Goal: Information Seeking & Learning: Learn about a topic

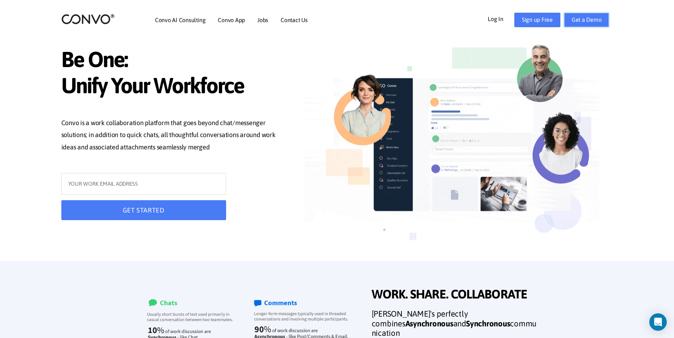
click at [592, 19] on link "Get a Demo" at bounding box center [586, 20] width 45 height 15
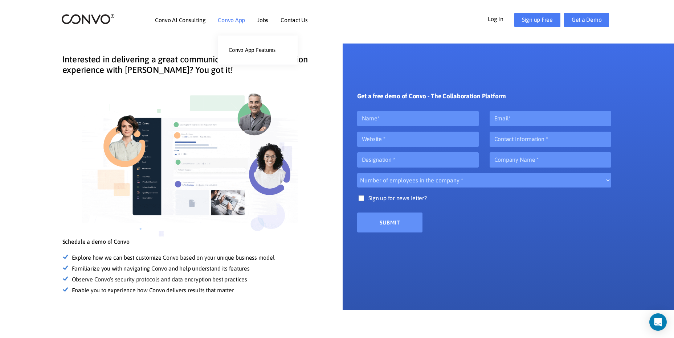
click at [230, 22] on link "Convo App" at bounding box center [231, 20] width 27 height 6
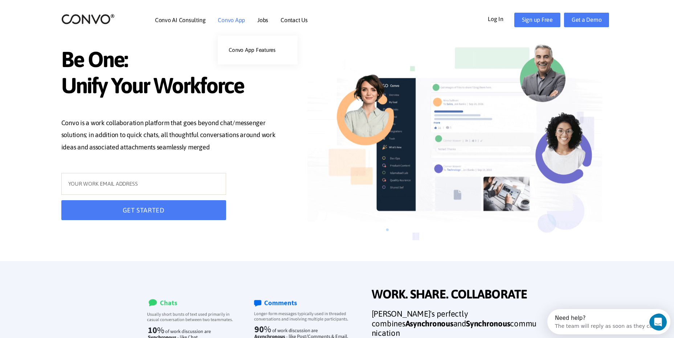
click at [237, 21] on link "Convo App" at bounding box center [231, 20] width 27 height 6
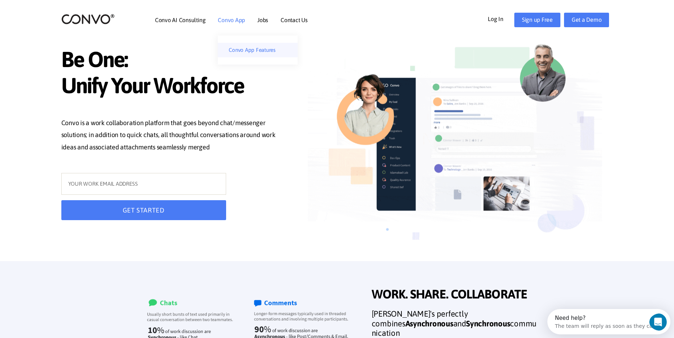
click at [257, 50] on link "Convo App Features" at bounding box center [258, 50] width 80 height 15
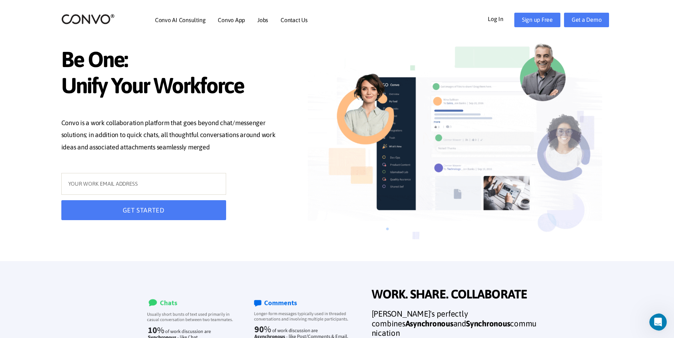
scroll to position [74, 0]
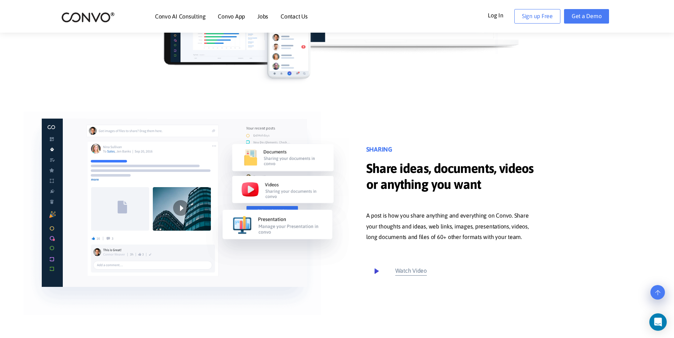
scroll to position [254, 0]
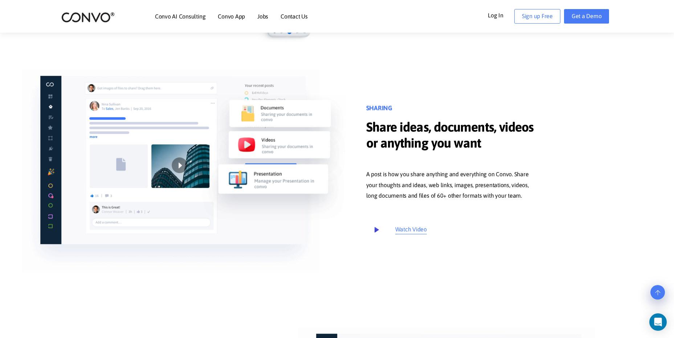
click at [420, 226] on small "Watch Video" at bounding box center [411, 229] width 32 height 11
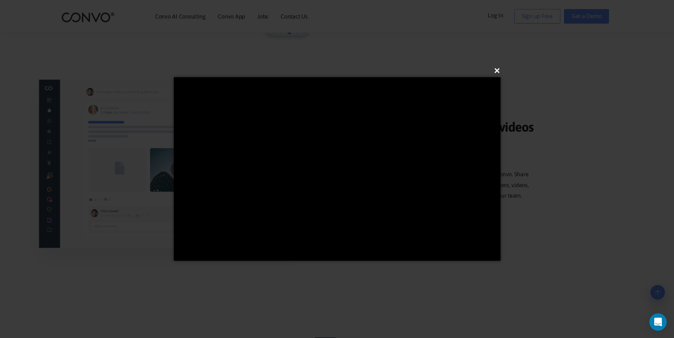
click at [497, 66] on button "×" at bounding box center [339, 71] width 327 height 16
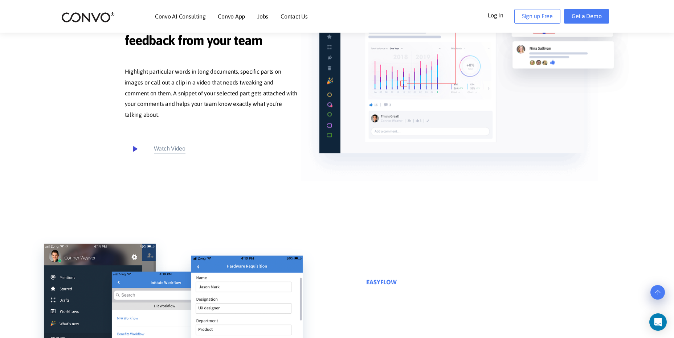
scroll to position [690, 0]
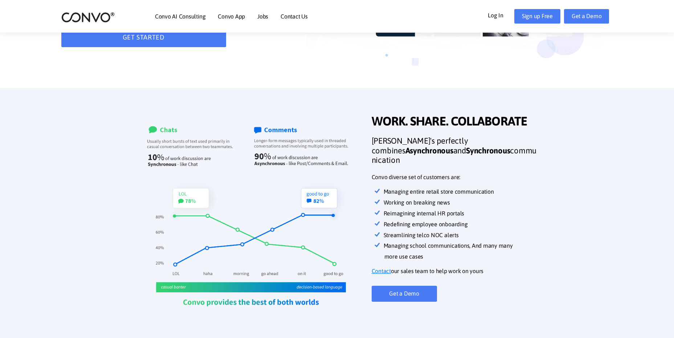
scroll to position [181, 0]
